Goal: Task Accomplishment & Management: Use online tool/utility

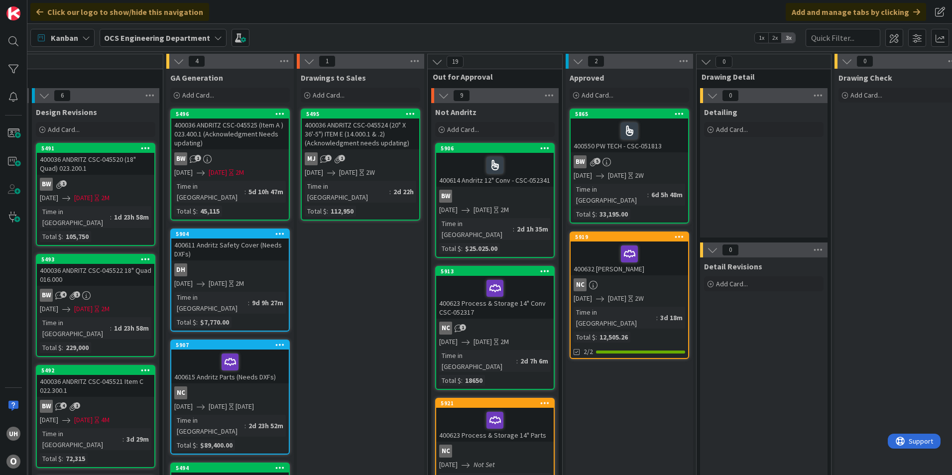
scroll to position [0, 249]
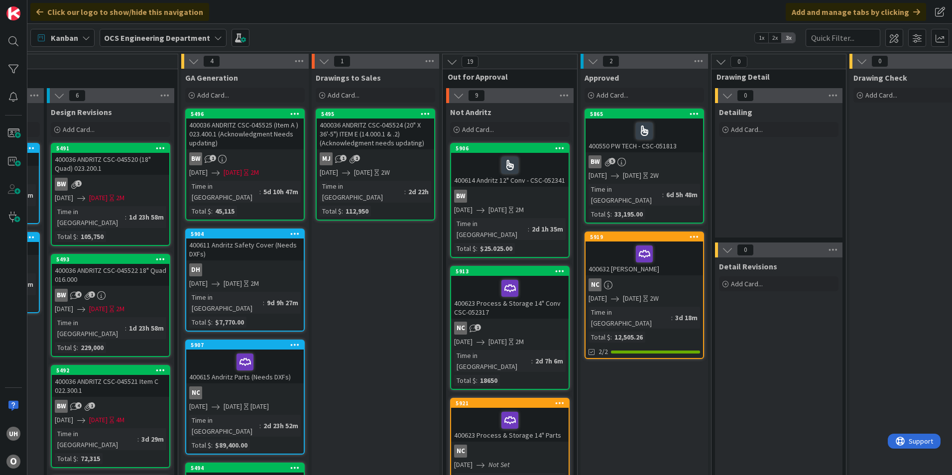
drag, startPoint x: 632, startPoint y: 276, endPoint x: 568, endPoint y: 467, distance: 201.7
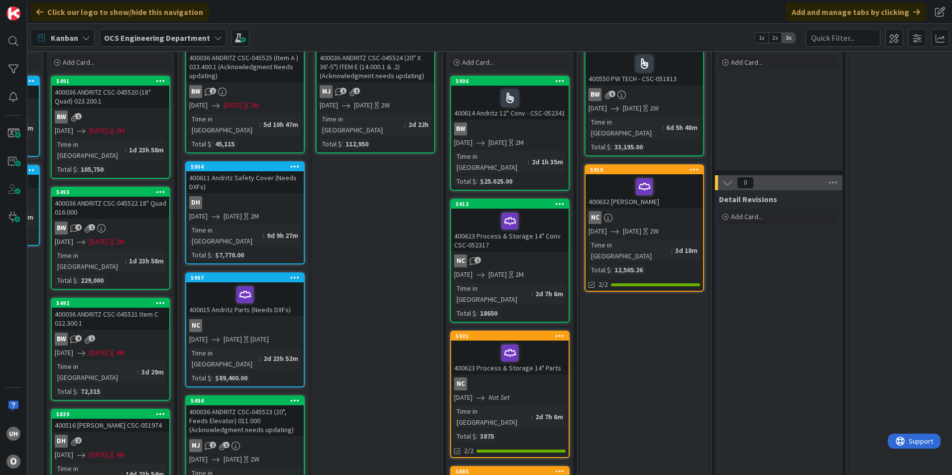
scroll to position [149, 249]
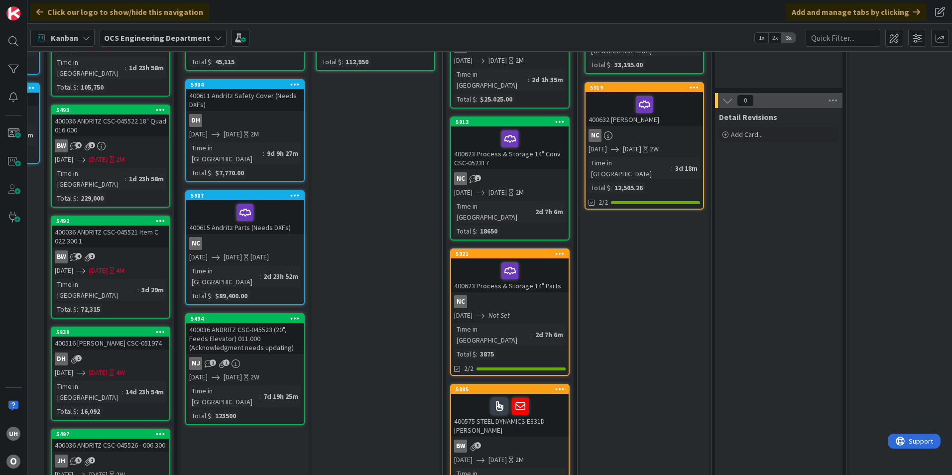
click at [495, 295] on div "NC" at bounding box center [510, 301] width 118 height 13
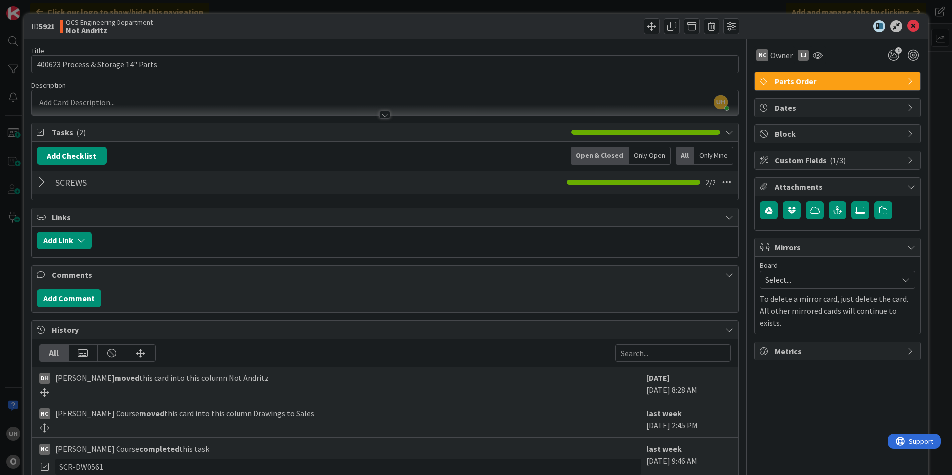
click at [726, 131] on icon at bounding box center [730, 132] width 8 height 8
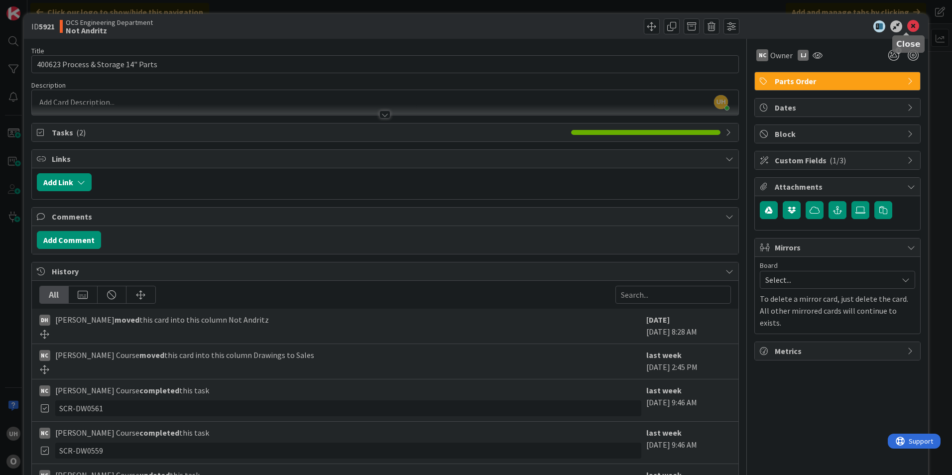
click at [907, 28] on icon at bounding box center [913, 26] width 12 height 12
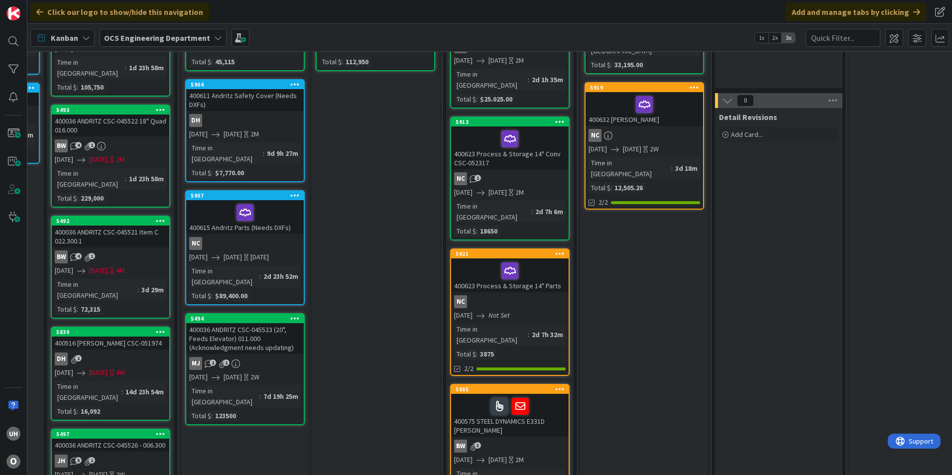
click at [525, 286] on link "5921 400623 Process & Storage 14" Parts NC [DATE] Not Set Time in Column : 2d 7…" at bounding box center [510, 311] width 120 height 127
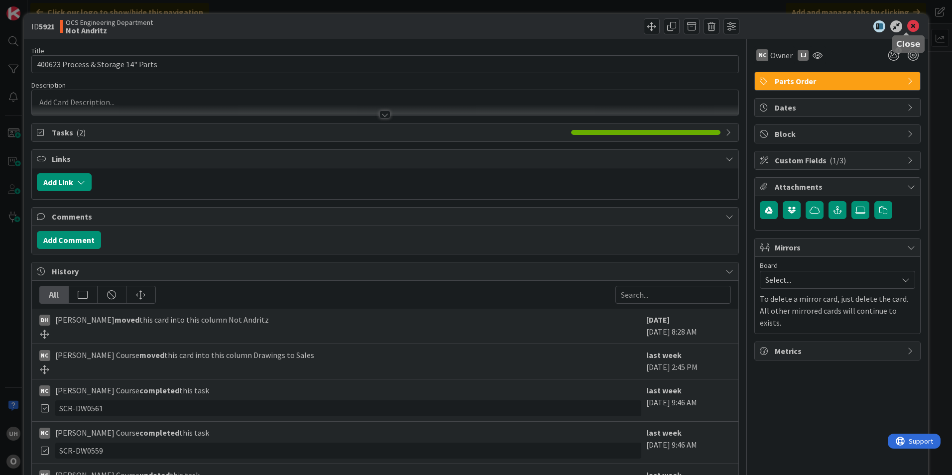
click at [908, 26] on icon at bounding box center [913, 26] width 12 height 12
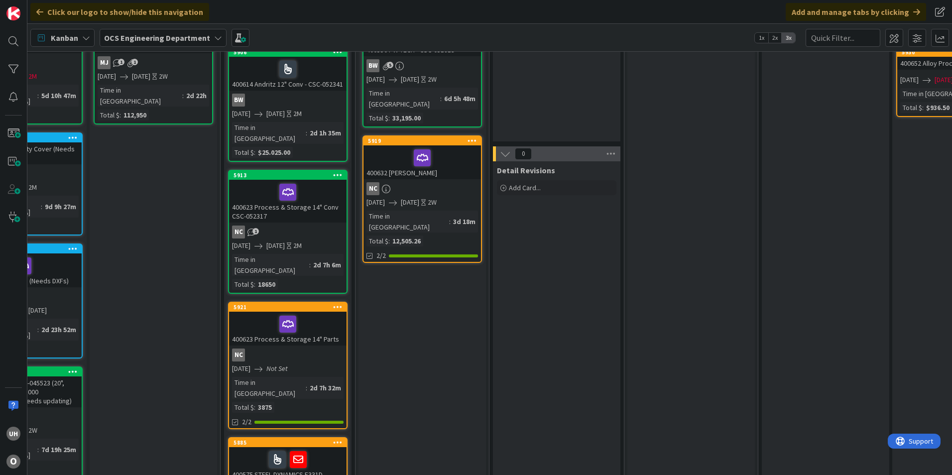
scroll to position [0, 471]
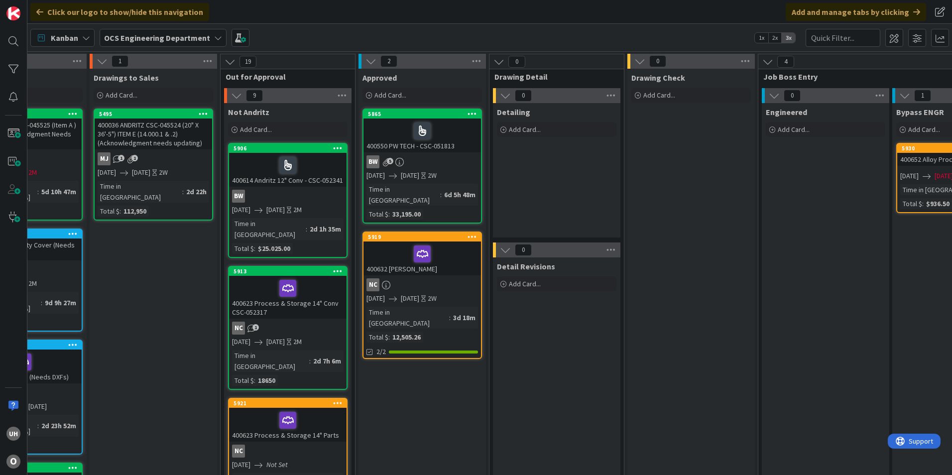
click at [443, 263] on div "400632 [PERSON_NAME]" at bounding box center [423, 259] width 118 height 34
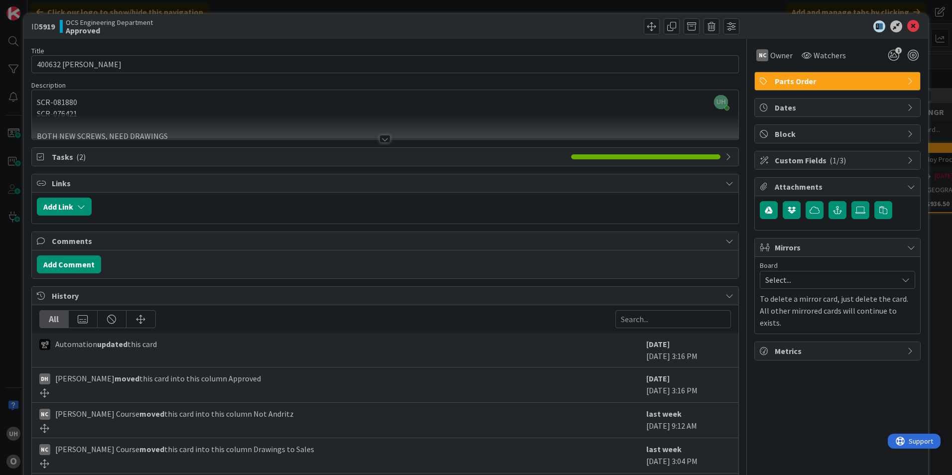
click at [375, 142] on div "Title 19 / 128 400632 ASTEC [PERSON_NAME] Description UH [PERSON_NAME] just joi…" at bounding box center [385, 285] width 708 height 492
click at [381, 137] on div at bounding box center [384, 139] width 11 height 8
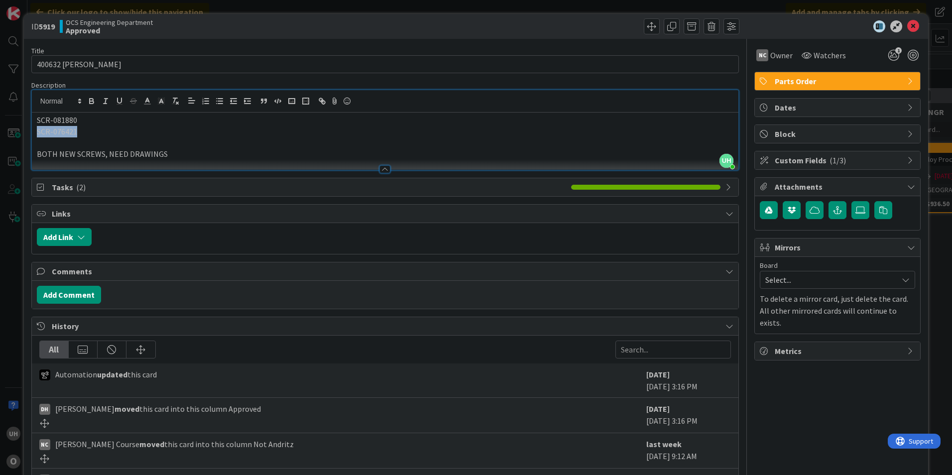
drag, startPoint x: 34, startPoint y: 131, endPoint x: 75, endPoint y: 130, distance: 40.3
click at [75, 130] on div "SCR-081880 SCR-076421 BOTH NEW SCREWS, NEED DRAWINGS" at bounding box center [385, 141] width 707 height 57
copy p "SCR-076421"
click at [907, 24] on icon at bounding box center [913, 26] width 12 height 12
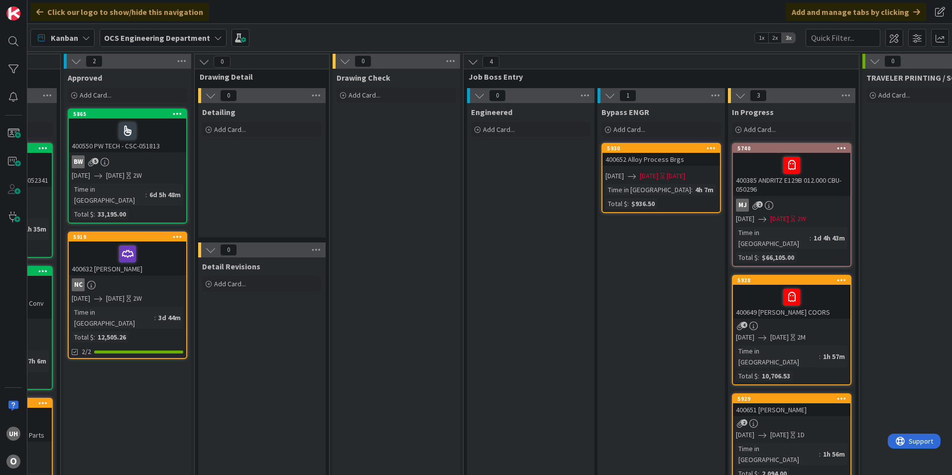
scroll to position [0, 867]
